Goal: Information Seeking & Learning: Learn about a topic

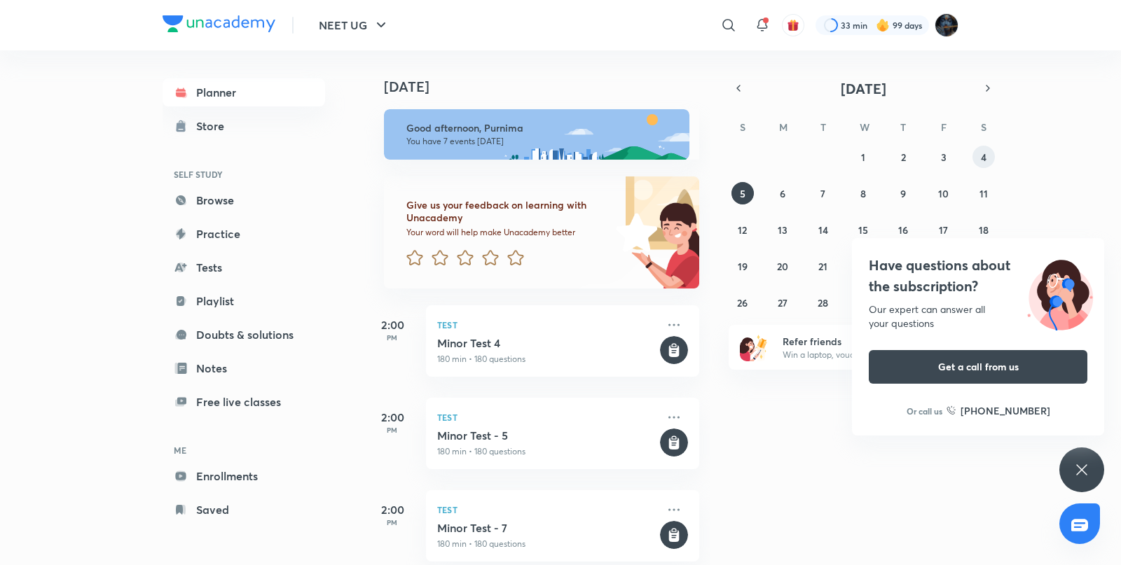
scroll to position [92, 0]
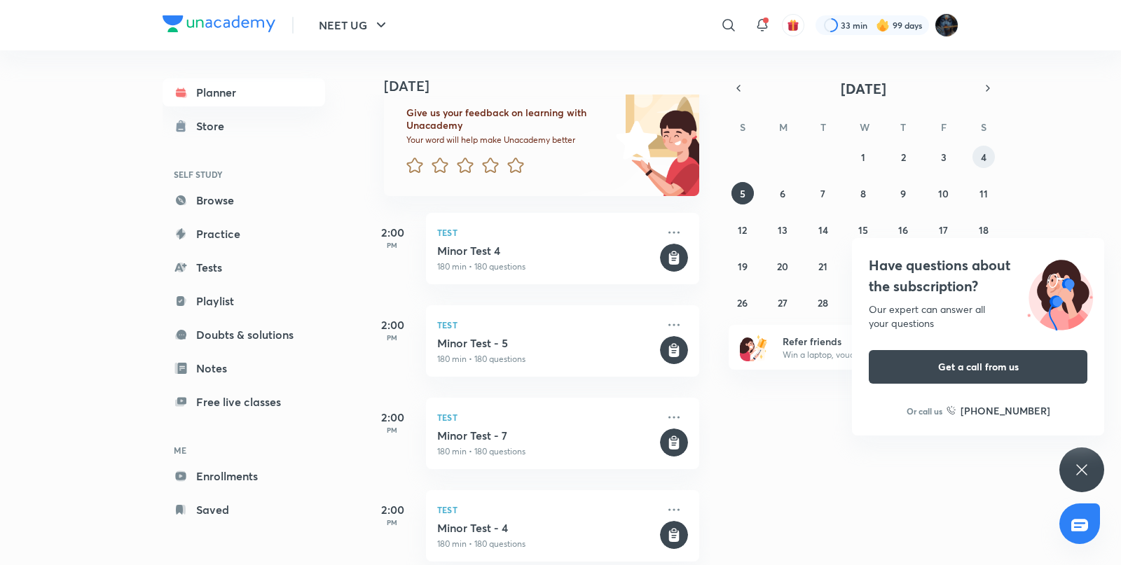
click at [978, 157] on button "4" at bounding box center [983, 157] width 22 height 22
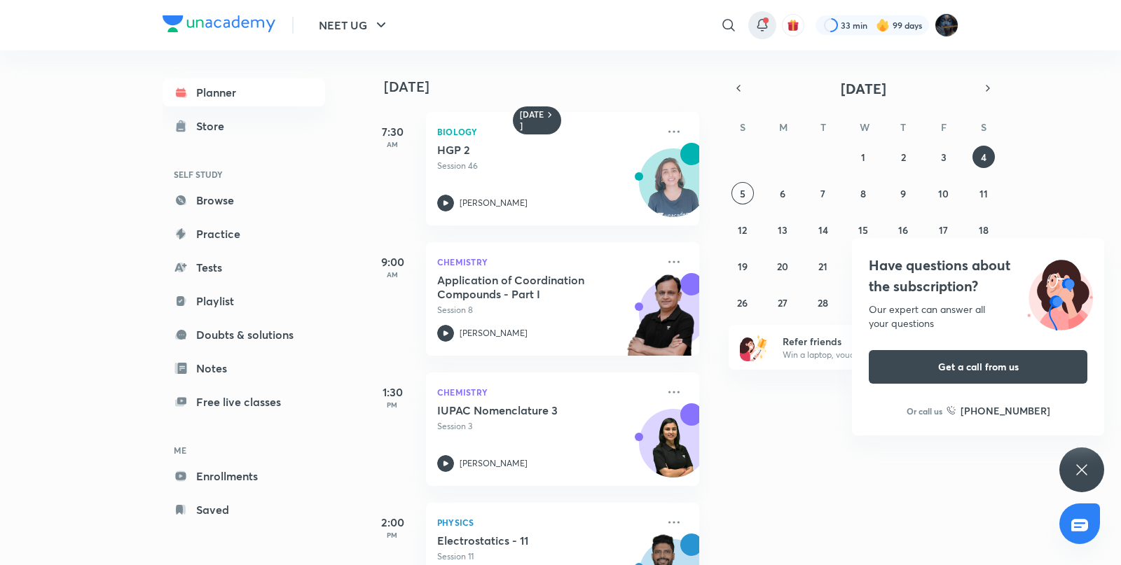
click at [766, 21] on span at bounding box center [766, 21] width 6 height 6
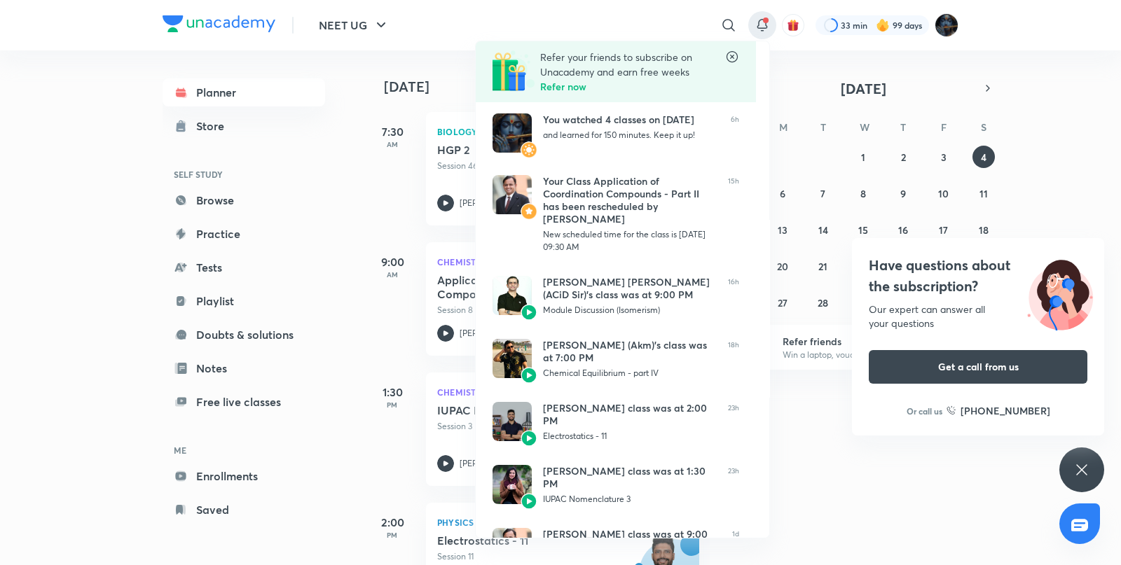
click at [835, 18] on div at bounding box center [560, 282] width 1121 height 565
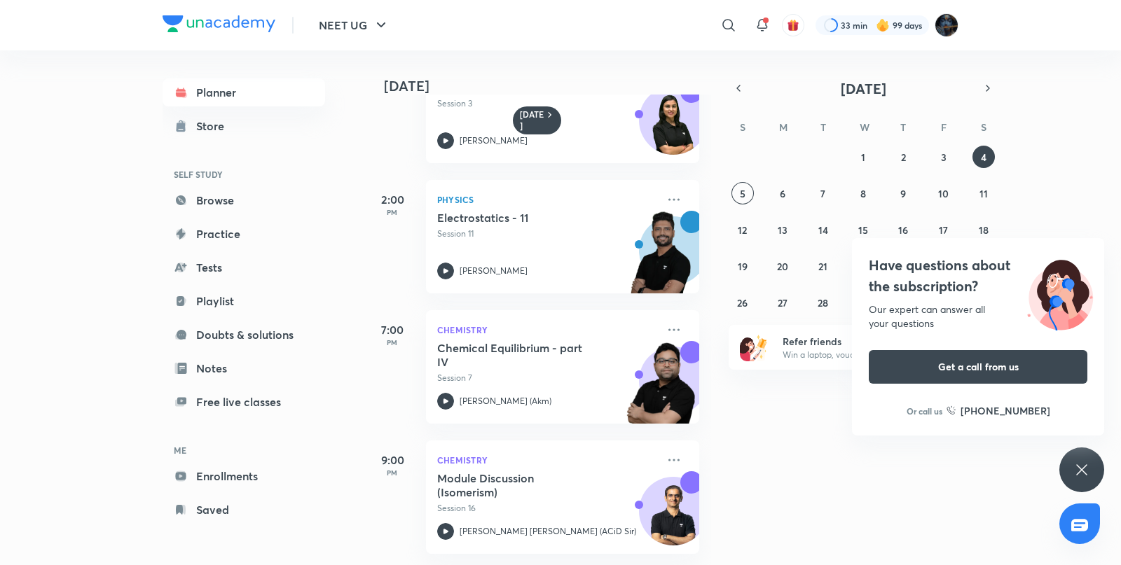
scroll to position [335, 0]
click at [443, 523] on icon at bounding box center [445, 531] width 17 height 17
